Goal: Transaction & Acquisition: Purchase product/service

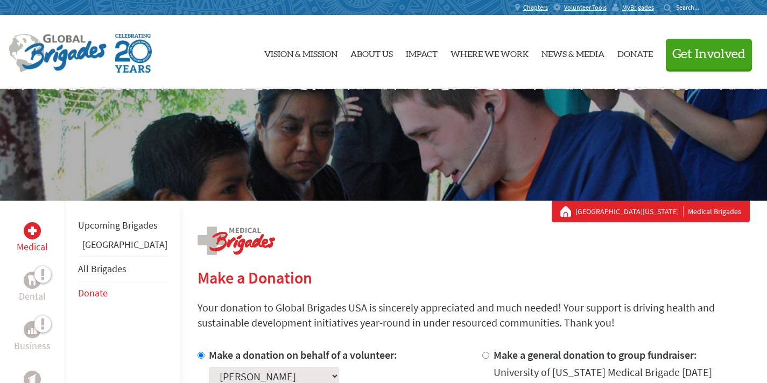
click at [46, 55] on img at bounding box center [58, 53] width 98 height 39
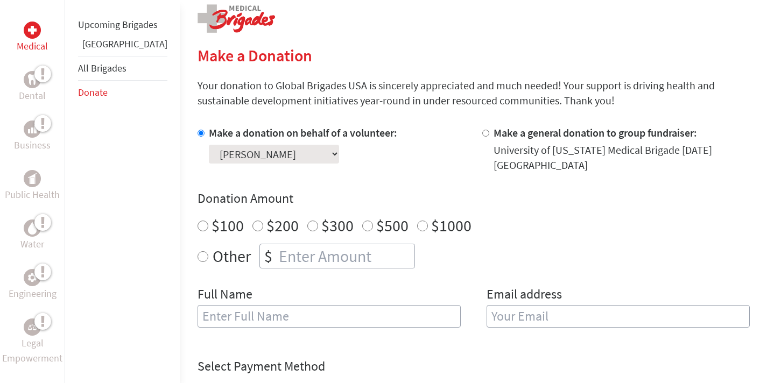
scroll to position [296, 0]
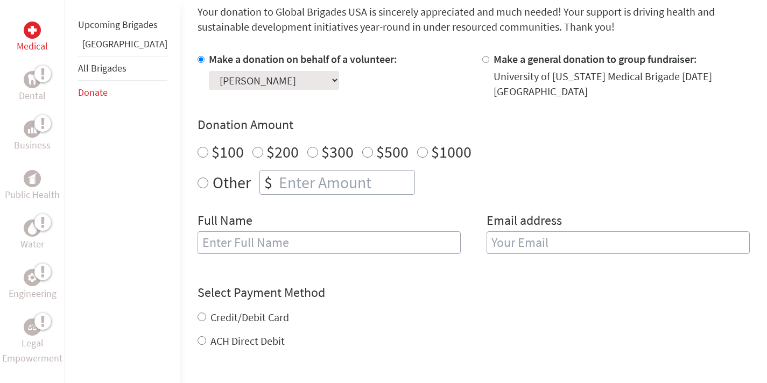
radio input "true"
click at [277, 177] on input "number" at bounding box center [346, 183] width 138 height 24
type input "50.00"
type input "Molly Gibson"
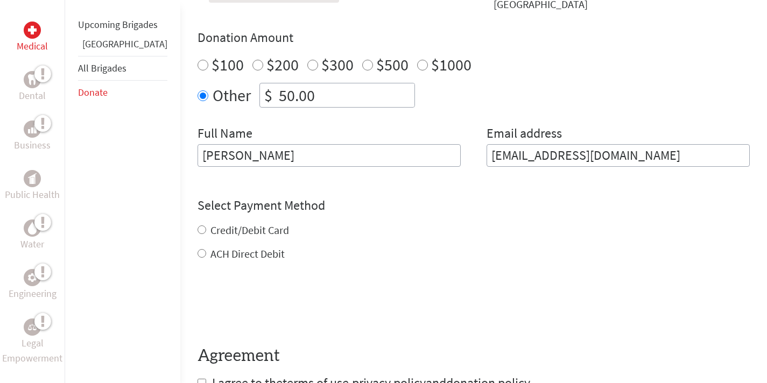
scroll to position [481, 0]
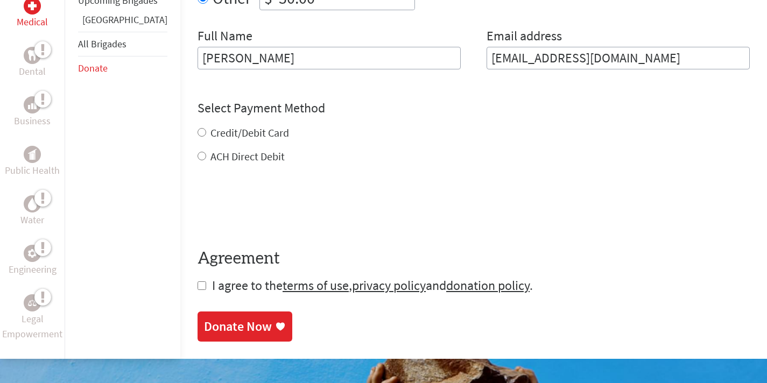
type input "mollyg71@gmail.com"
click at [198, 135] on div "Credit/Debit Card ACH Direct Debit" at bounding box center [474, 144] width 552 height 39
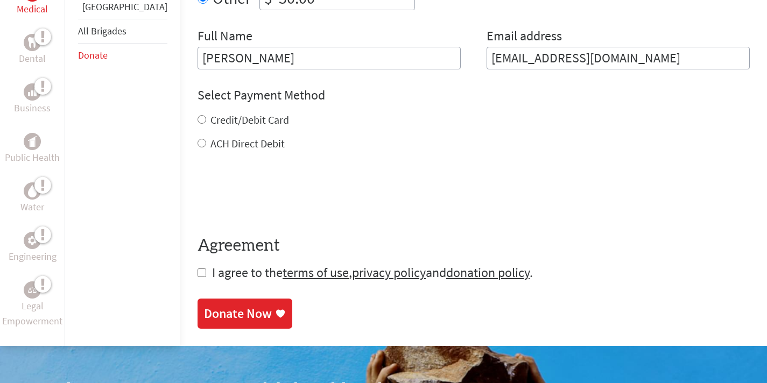
click at [198, 122] on input "Credit/Debit Card" at bounding box center [202, 119] width 9 height 9
radio input "true"
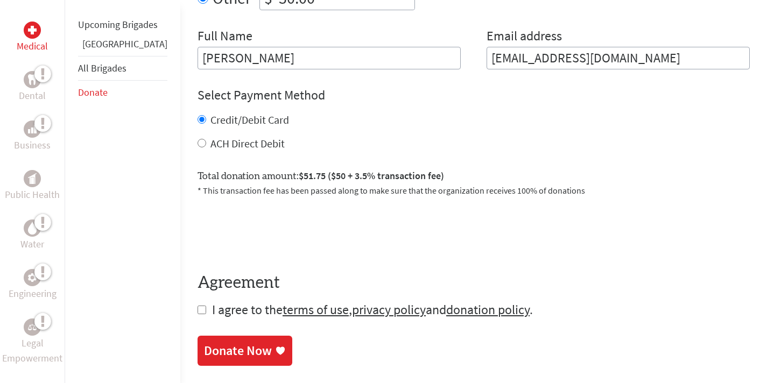
click at [198, 313] on input "checkbox" at bounding box center [202, 310] width 9 height 9
checkbox input "true"
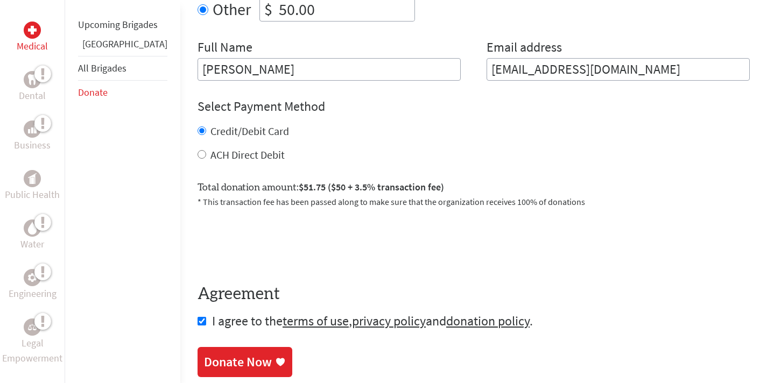
scroll to position [730, 0]
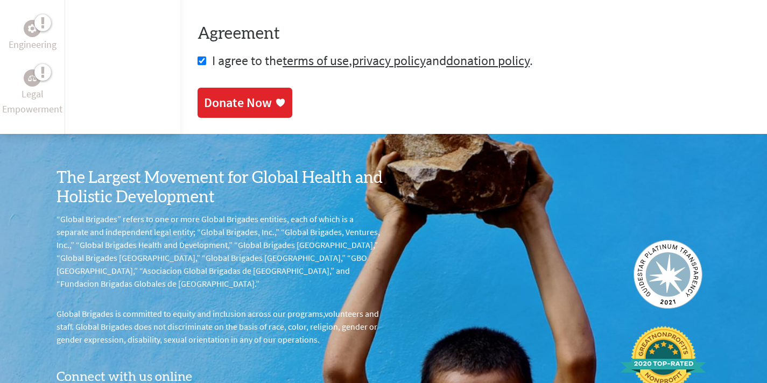
click at [204, 107] on div "Donate Now" at bounding box center [238, 102] width 68 height 17
